Goal: Information Seeking & Learning: Learn about a topic

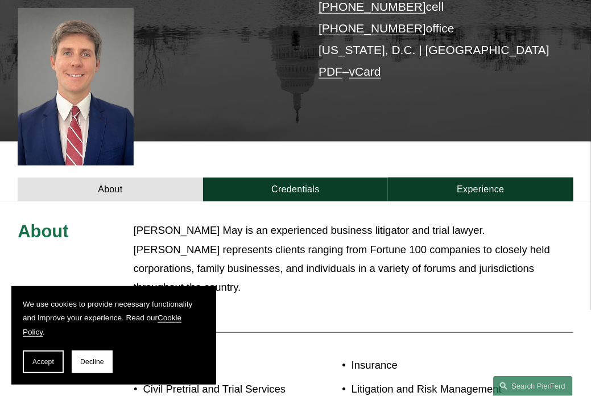
scroll to position [284, 0]
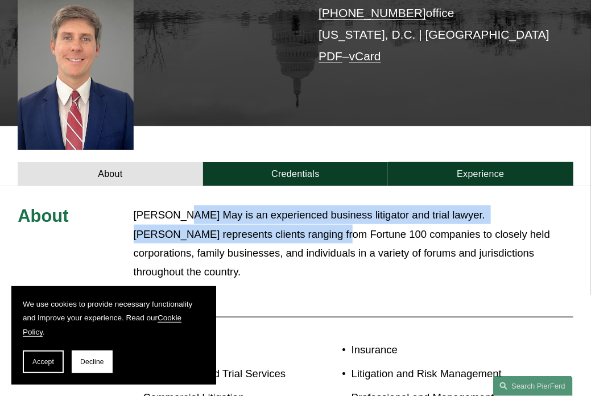
drag, startPoint x: 186, startPoint y: 194, endPoint x: 241, endPoint y: 209, distance: 57.1
click at [241, 209] on p "[PERSON_NAME] May is an experienced business litigator and trial lawyer. [PERSO…" at bounding box center [354, 243] width 440 height 76
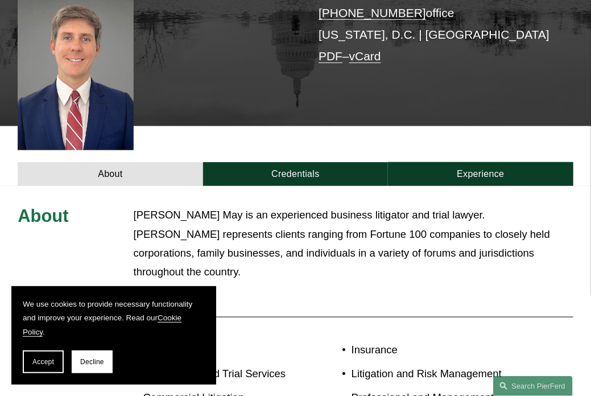
drag, startPoint x: 285, startPoint y: 221, endPoint x: 319, endPoint y: 229, distance: 35.2
click at [286, 222] on p "[PERSON_NAME] May is an experienced business litigator and trial lawyer. [PERSO…" at bounding box center [354, 243] width 440 height 76
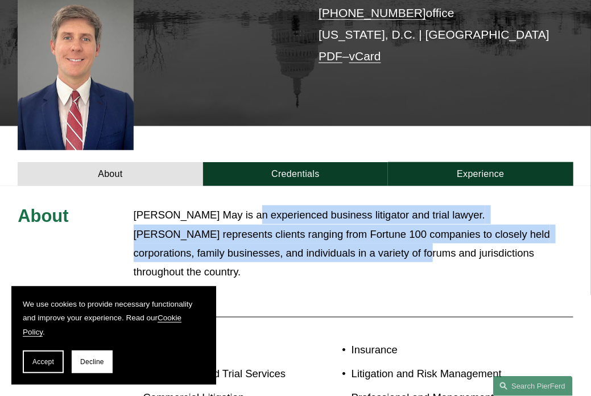
drag, startPoint x: 319, startPoint y: 229, endPoint x: 239, endPoint y: 205, distance: 83.3
click at [240, 205] on p "[PERSON_NAME] May is an experienced business litigator and trial lawyer. [PERSO…" at bounding box center [354, 243] width 440 height 76
click at [239, 205] on p "[PERSON_NAME] May is an experienced business litigator and trial lawyer. [PERSO…" at bounding box center [354, 243] width 440 height 76
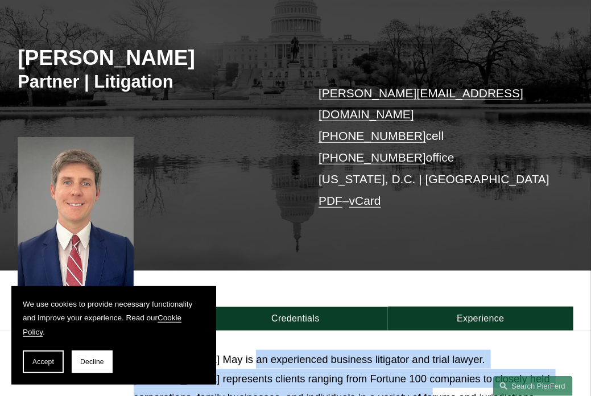
scroll to position [113, 0]
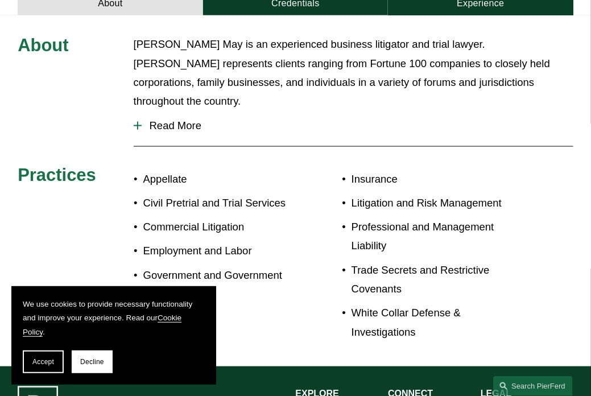
drag, startPoint x: 241, startPoint y: 126, endPoint x: 238, endPoint y: 134, distance: 8.7
click at [241, 126] on div "About [PERSON_NAME] May is an experienced business litigator and trial lawyer. …" at bounding box center [295, 191] width 591 height 312
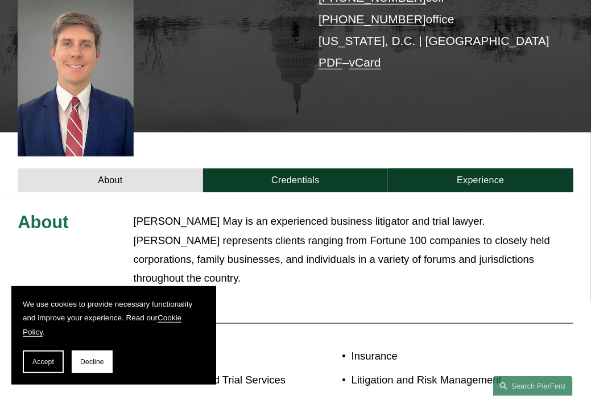
scroll to position [211, 0]
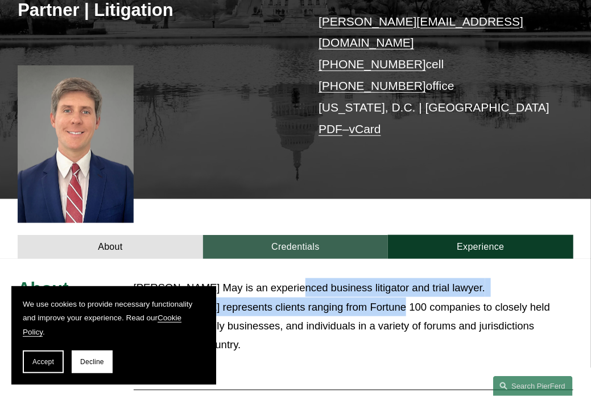
drag, startPoint x: 295, startPoint y: 282, endPoint x: 290, endPoint y: 241, distance: 41.8
click at [289, 278] on p "[PERSON_NAME] May is an experienced business litigator and trial lawyer. [PERSO…" at bounding box center [354, 316] width 440 height 76
click at [295, 235] on link "Credentials" at bounding box center [295, 247] width 185 height 24
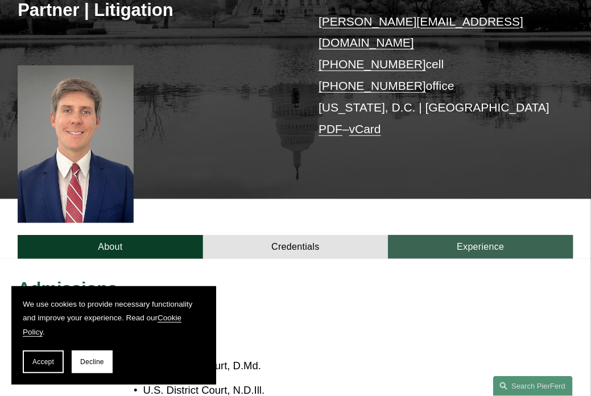
click at [451, 235] on link "Experience" at bounding box center [480, 247] width 185 height 24
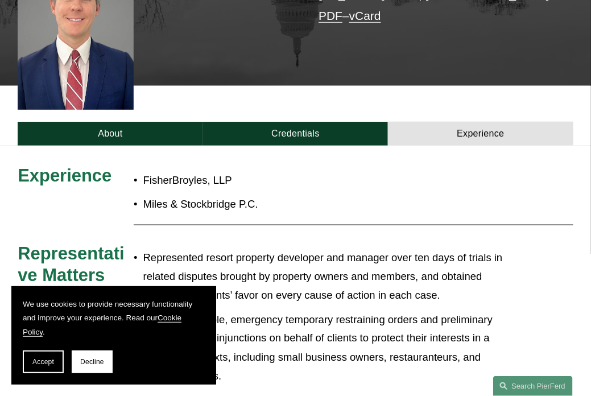
scroll to position [325, 0]
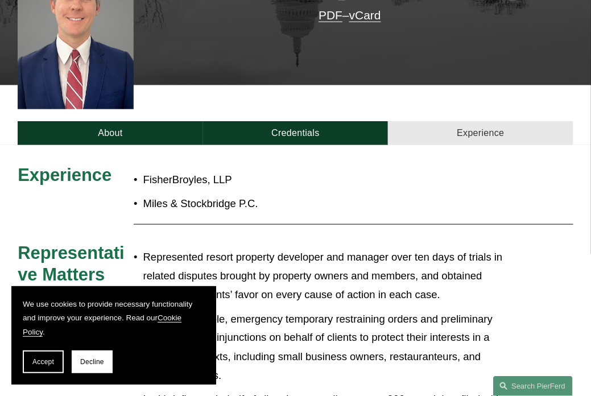
click at [425, 121] on link "Experience" at bounding box center [480, 133] width 185 height 24
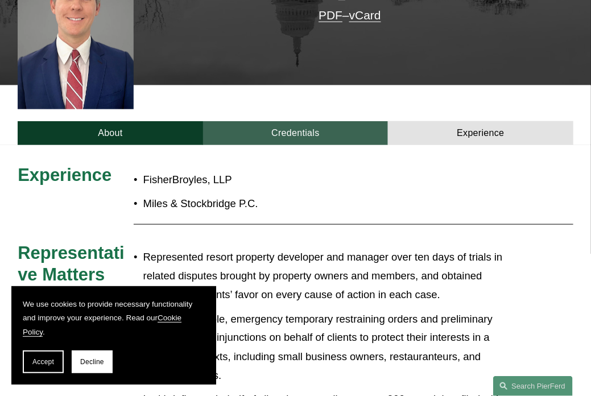
click at [287, 122] on link "Credentials" at bounding box center [295, 133] width 185 height 24
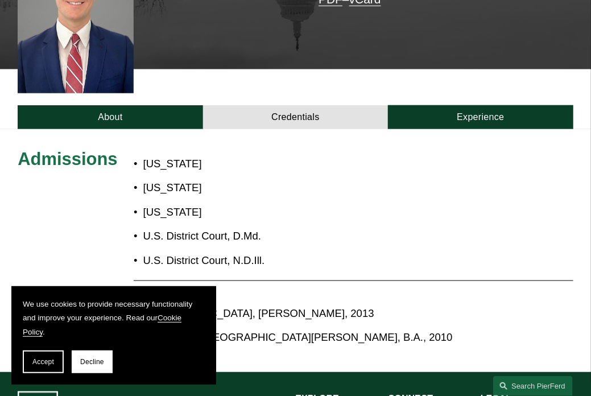
scroll to position [382, 0]
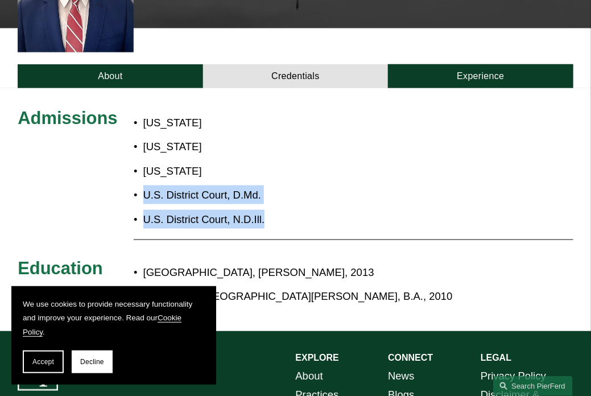
drag, startPoint x: 295, startPoint y: 198, endPoint x: 185, endPoint y: 149, distance: 119.6
click at [185, 149] on ul "[US_STATE] [US_STATE] [US_STATE] U.S. District Court, D.Md. U.S. District Court…" at bounding box center [238, 170] width 208 height 115
click at [185, 161] on p "[US_STATE]" at bounding box center [242, 170] width 198 height 19
drag, startPoint x: 159, startPoint y: 148, endPoint x: 262, endPoint y: 204, distance: 116.5
click at [262, 204] on ul "[US_STATE] [US_STATE] [US_STATE] U.S. District Court, D.Md. U.S. District Court…" at bounding box center [238, 170] width 208 height 115
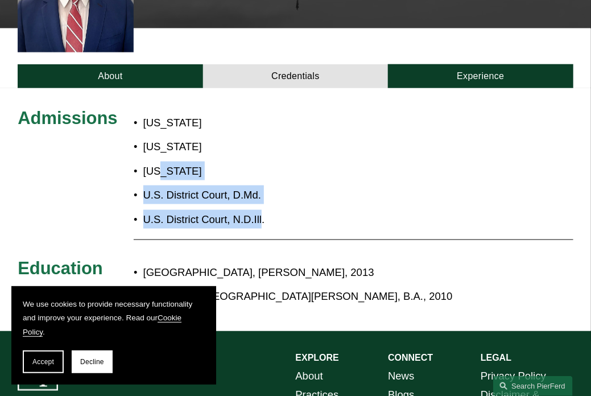
click at [239, 161] on p "[US_STATE]" at bounding box center [242, 170] width 198 height 19
drag, startPoint x: 271, startPoint y: 201, endPoint x: 163, endPoint y: 142, distance: 122.7
click at [163, 142] on ul "[US_STATE] [US_STATE] [US_STATE] U.S. District Court, D.Md. U.S. District Court…" at bounding box center [238, 170] width 208 height 115
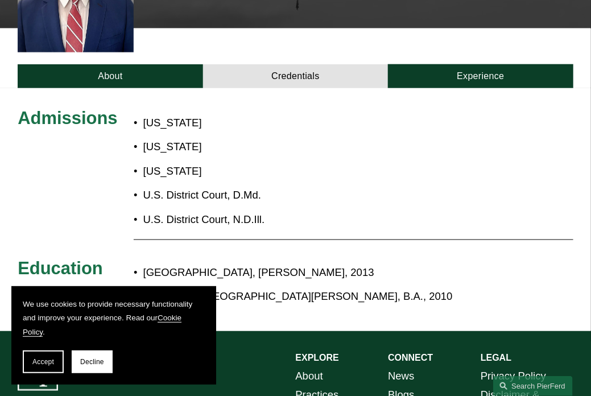
click at [145, 113] on p "[US_STATE]" at bounding box center [242, 122] width 198 height 19
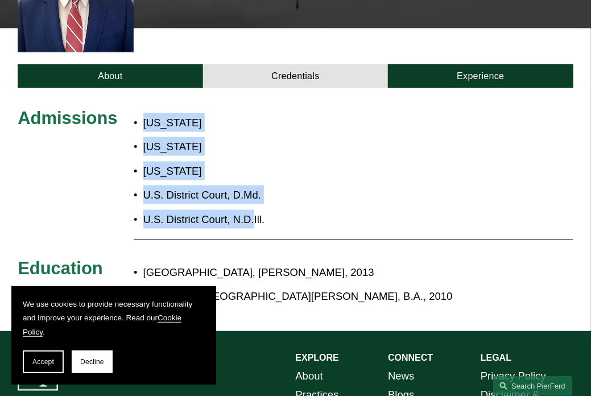
drag, startPoint x: 147, startPoint y: 108, endPoint x: 254, endPoint y: 189, distance: 134.3
click at [254, 189] on ul "[US_STATE] [US_STATE] [US_STATE] U.S. District Court, D.Md. U.S. District Court…" at bounding box center [238, 170] width 208 height 115
drag, startPoint x: 274, startPoint y: 196, endPoint x: 196, endPoint y: 157, distance: 87.2
click at [196, 157] on ul "[US_STATE] [US_STATE] [US_STATE] U.S. District Court, D.Md. U.S. District Court…" at bounding box center [238, 170] width 208 height 115
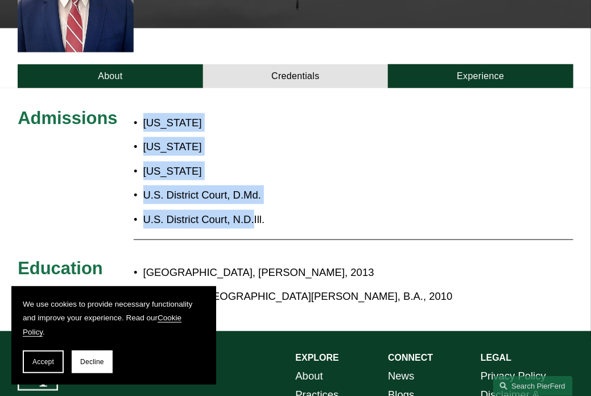
click at [196, 161] on p "[US_STATE]" at bounding box center [242, 170] width 198 height 19
drag, startPoint x: 281, startPoint y: 204, endPoint x: 195, endPoint y: 161, distance: 95.9
click at [195, 161] on ul "[US_STATE] [US_STATE] [US_STATE] U.S. District Court, D.Md. U.S. District Court…" at bounding box center [238, 170] width 208 height 115
click at [195, 161] on p "[US_STATE]" at bounding box center [242, 170] width 198 height 19
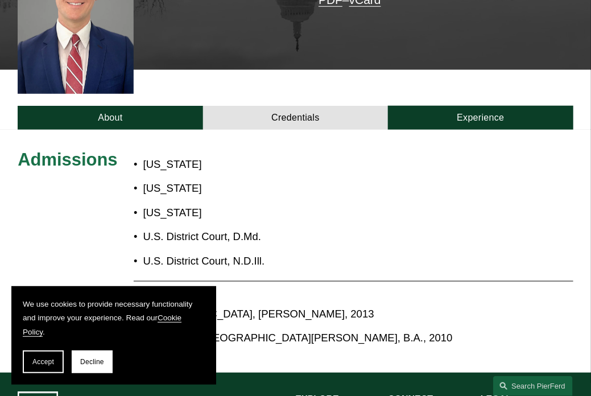
scroll to position [325, 0]
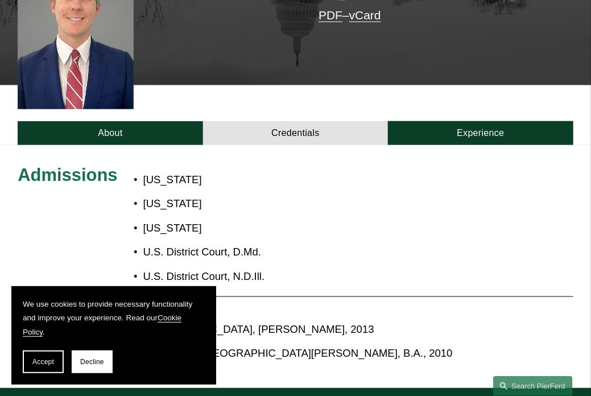
drag, startPoint x: 175, startPoint y: 129, endPoint x: 165, endPoint y: 128, distance: 9.7
click at [171, 145] on div "Admissions [US_STATE] [US_STATE] [US_STATE] U.S. District Court, D.Md. U.S. Dis…" at bounding box center [295, 266] width 591 height 243
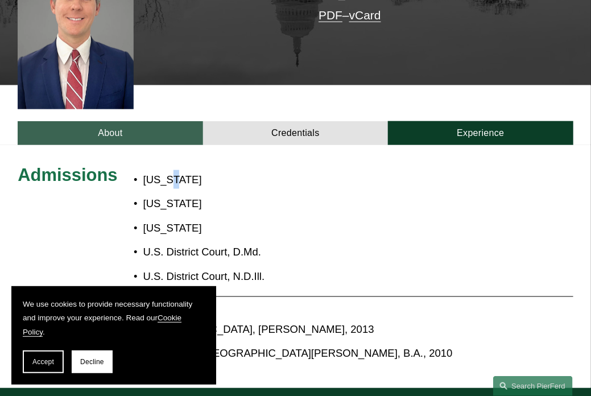
click at [147, 124] on link "About" at bounding box center [110, 133] width 185 height 24
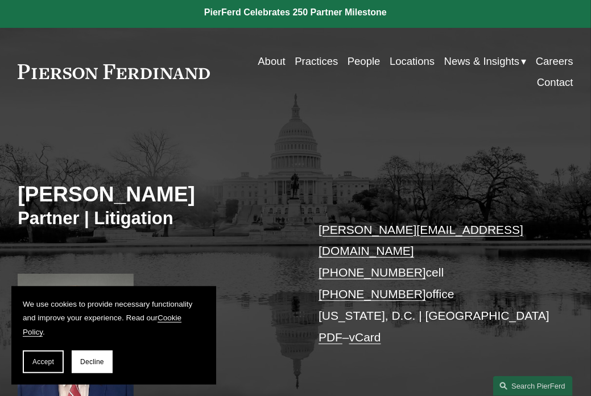
scroll to position [0, 0]
